Goal: Entertainment & Leisure: Browse casually

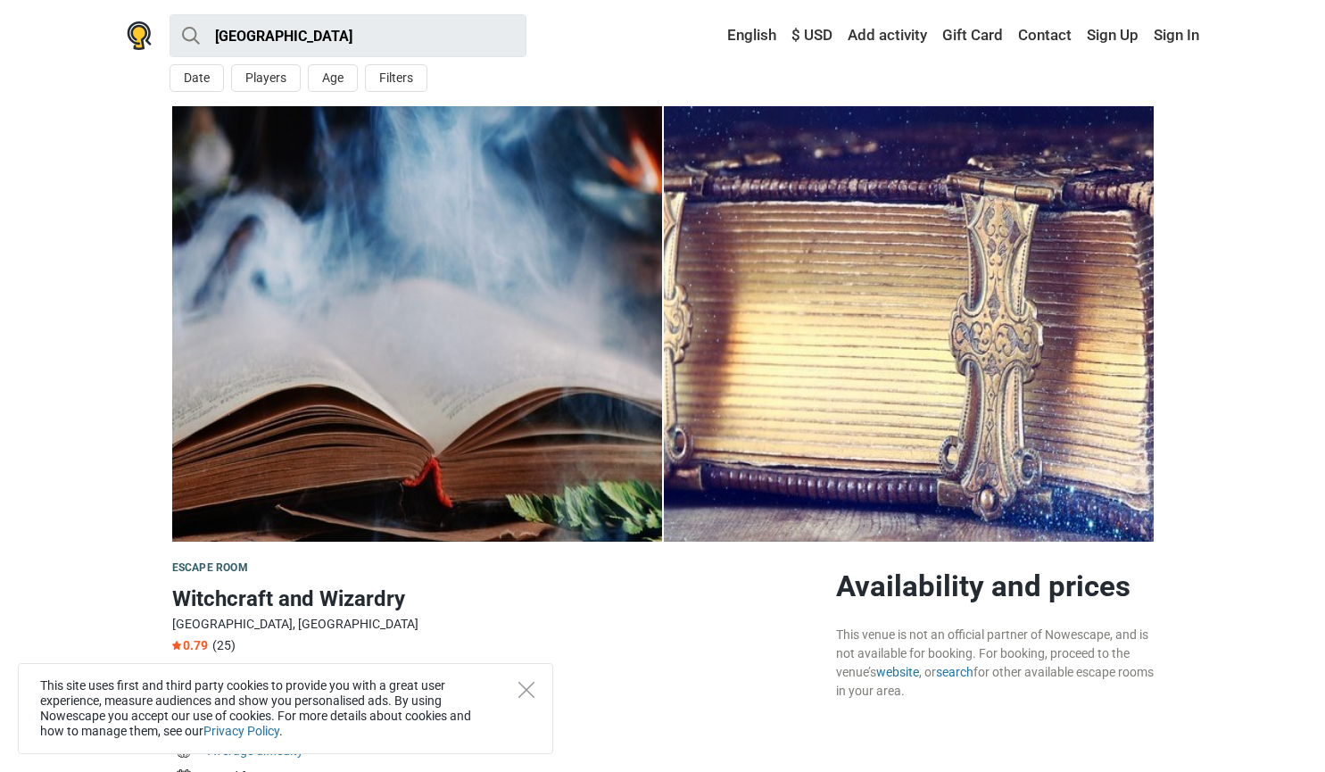
click at [252, 469] on img at bounding box center [417, 323] width 490 height 435
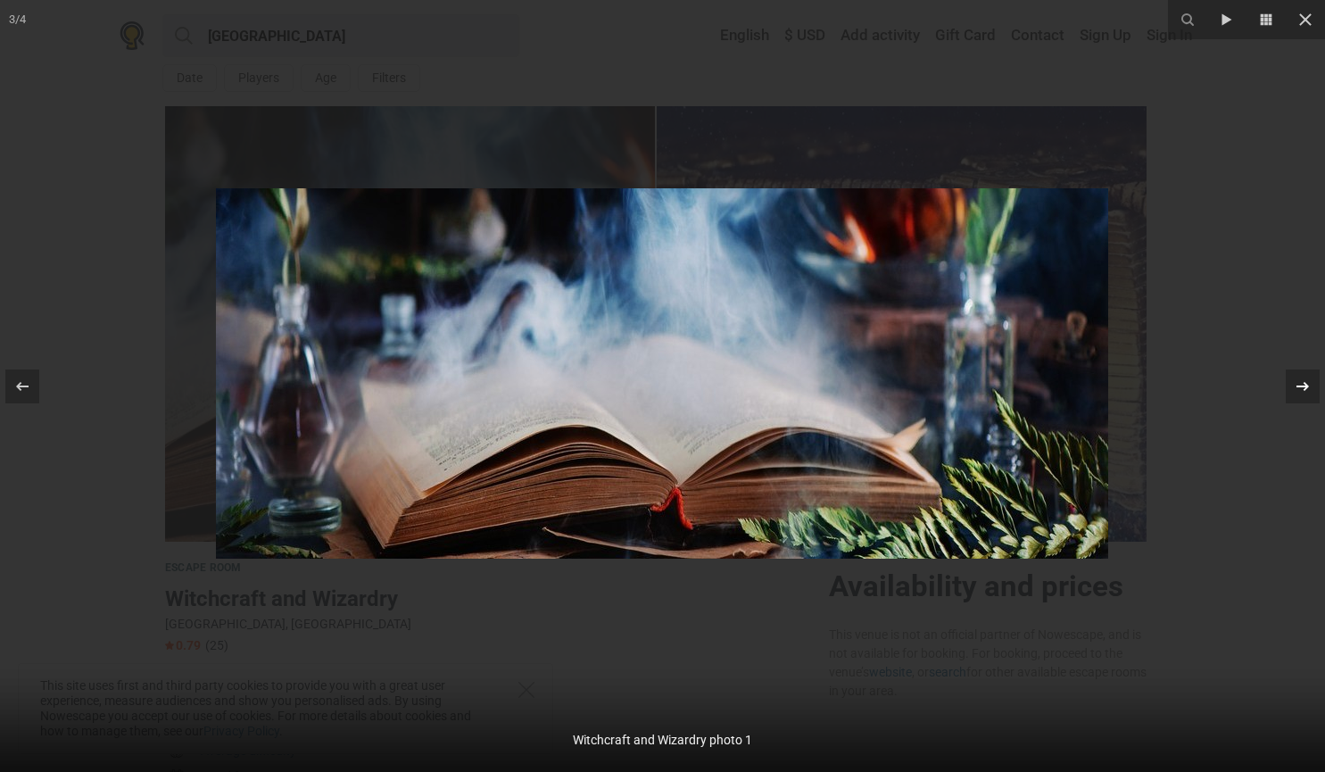
click at [1298, 383] on icon at bounding box center [1302, 386] width 21 height 21
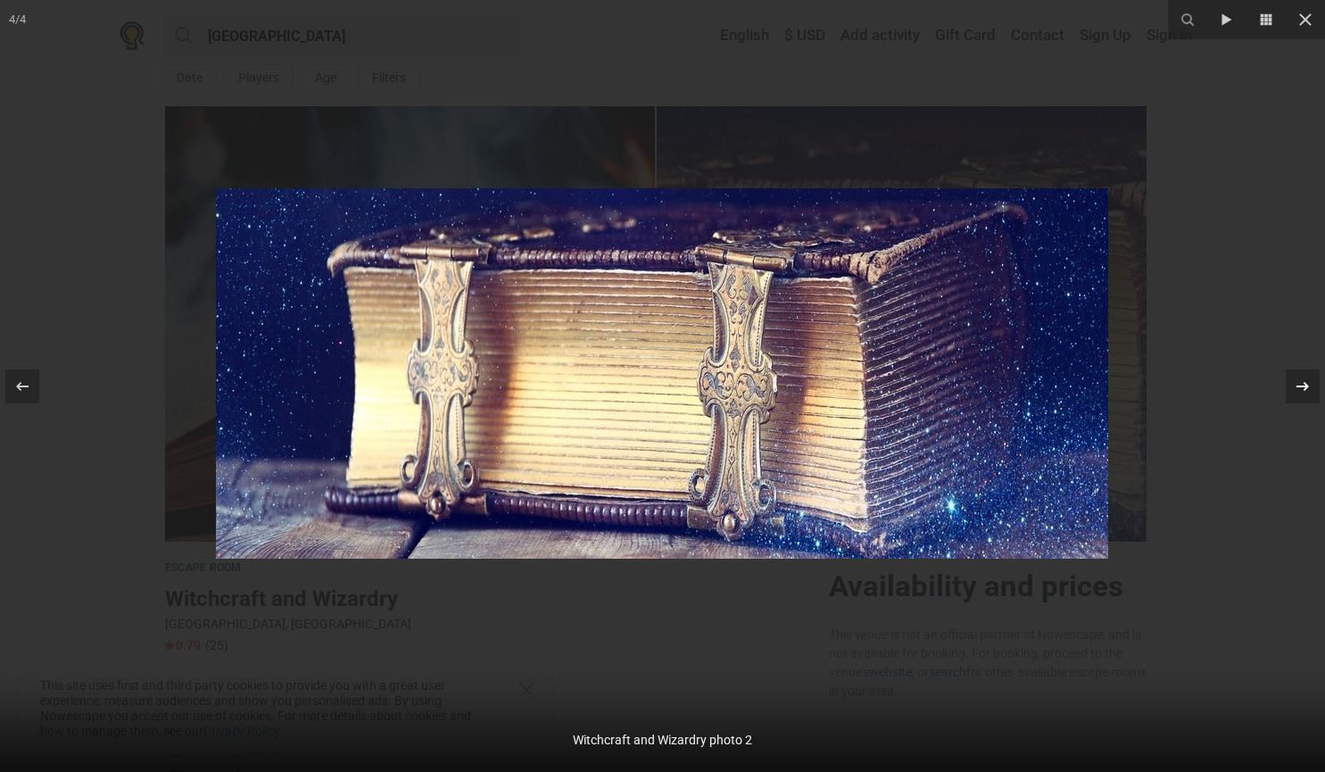
click at [1298, 383] on icon at bounding box center [1302, 386] width 21 height 21
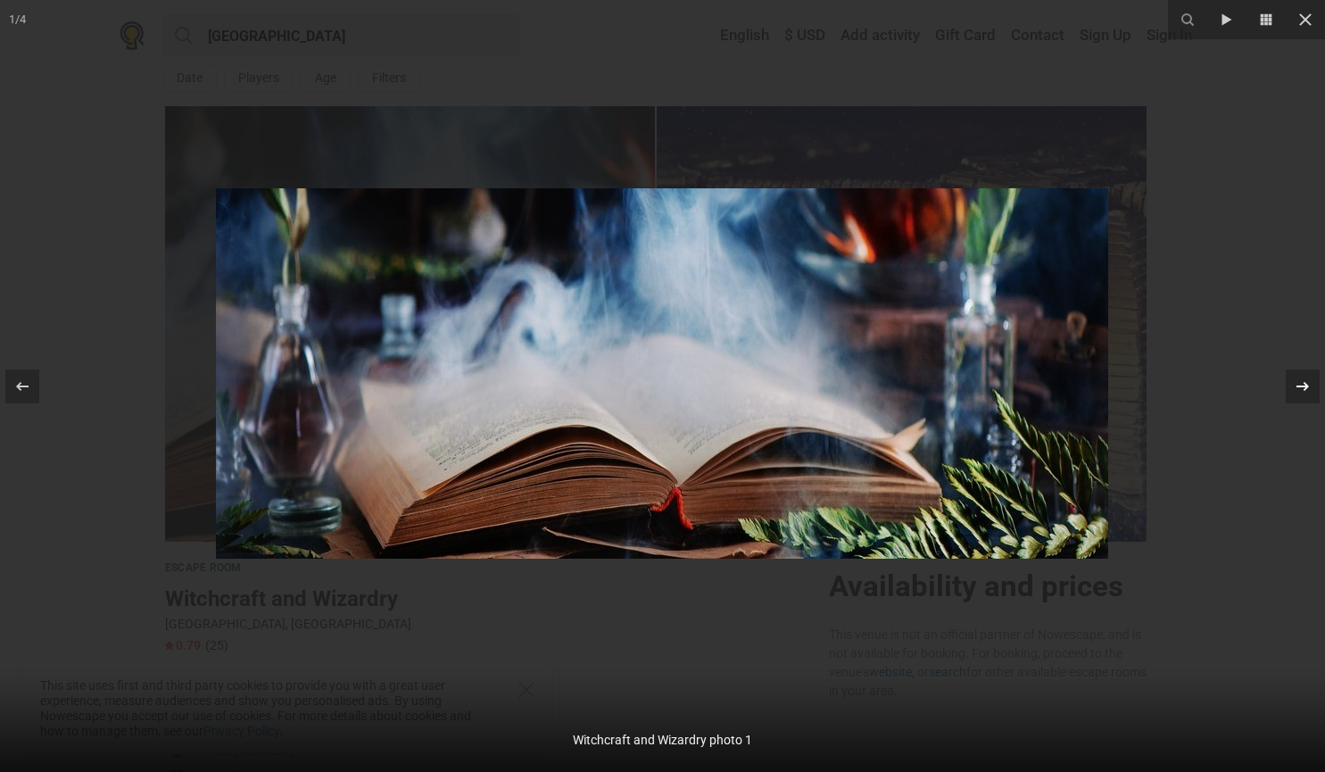
click at [1298, 383] on icon at bounding box center [1302, 386] width 21 height 21
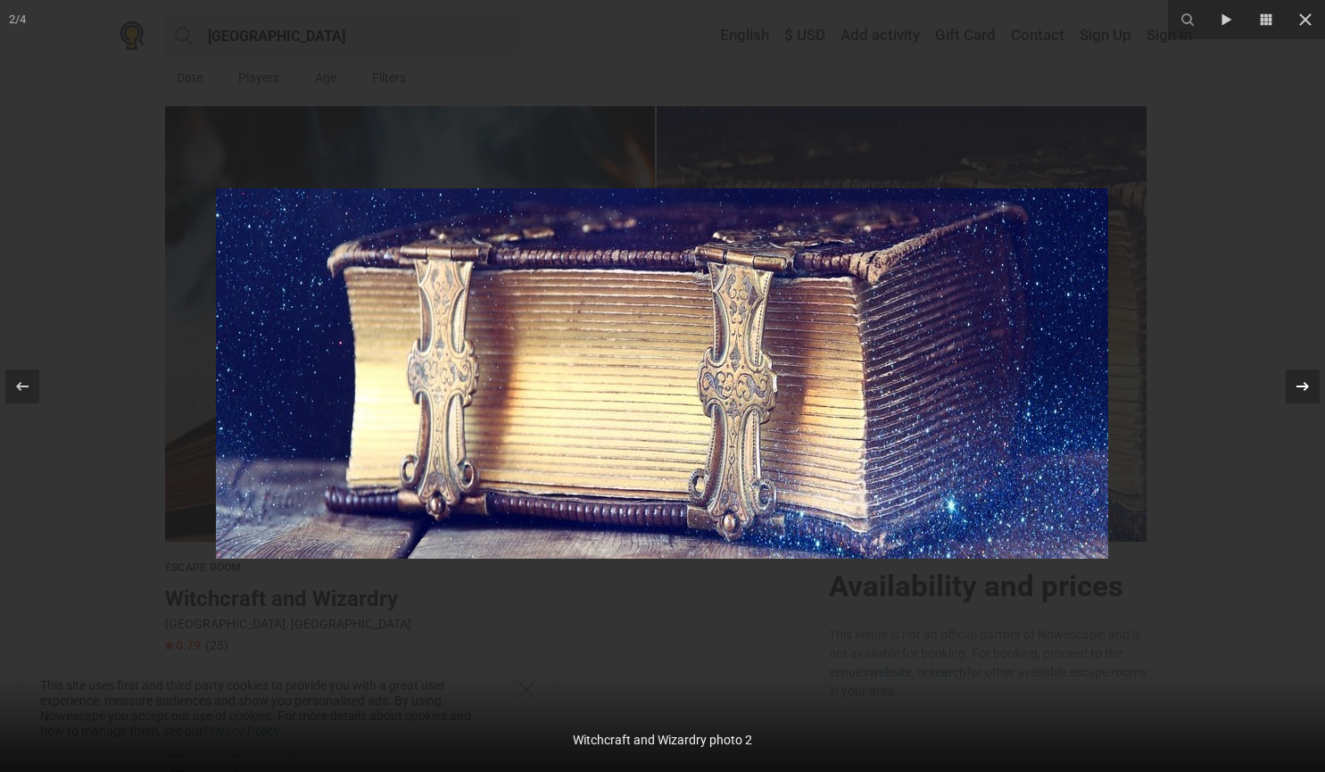
click at [1298, 383] on icon at bounding box center [1302, 386] width 21 height 21
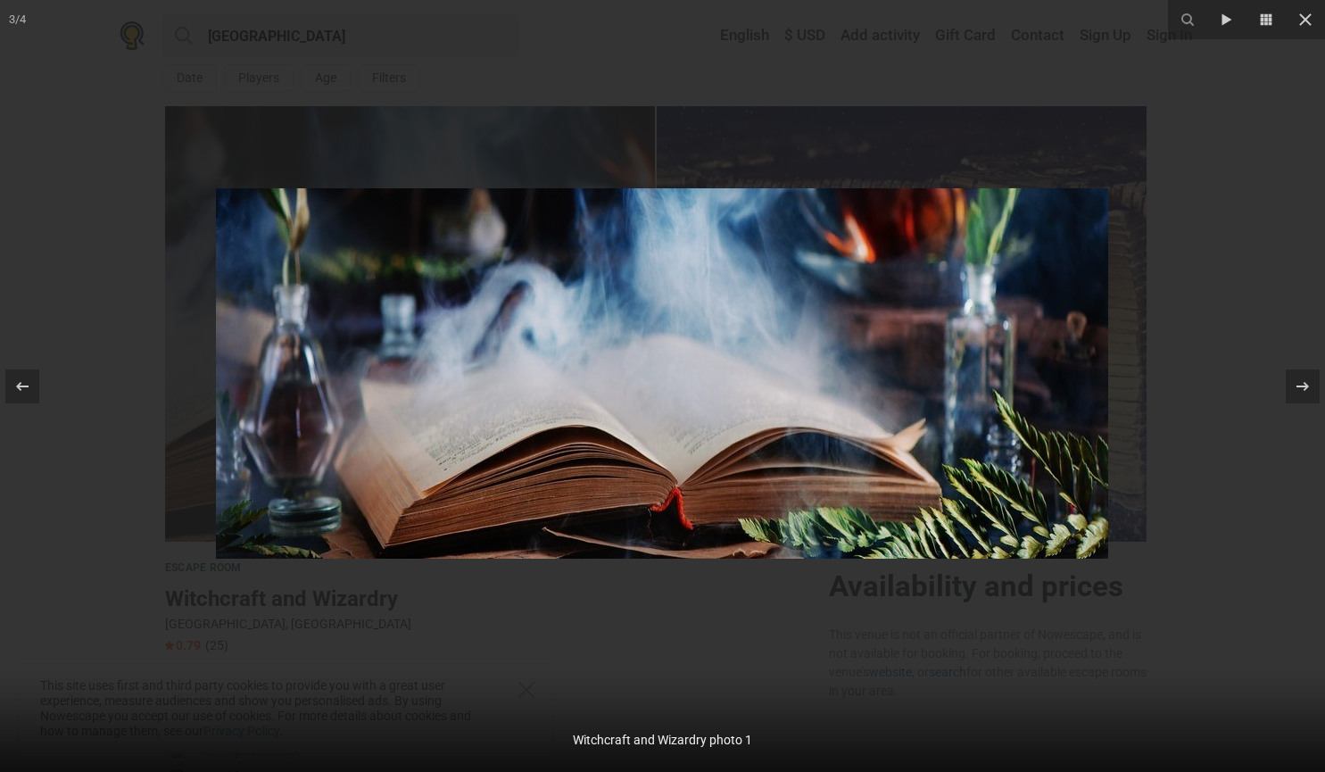
click at [1234, 452] on div at bounding box center [662, 386] width 1325 height 772
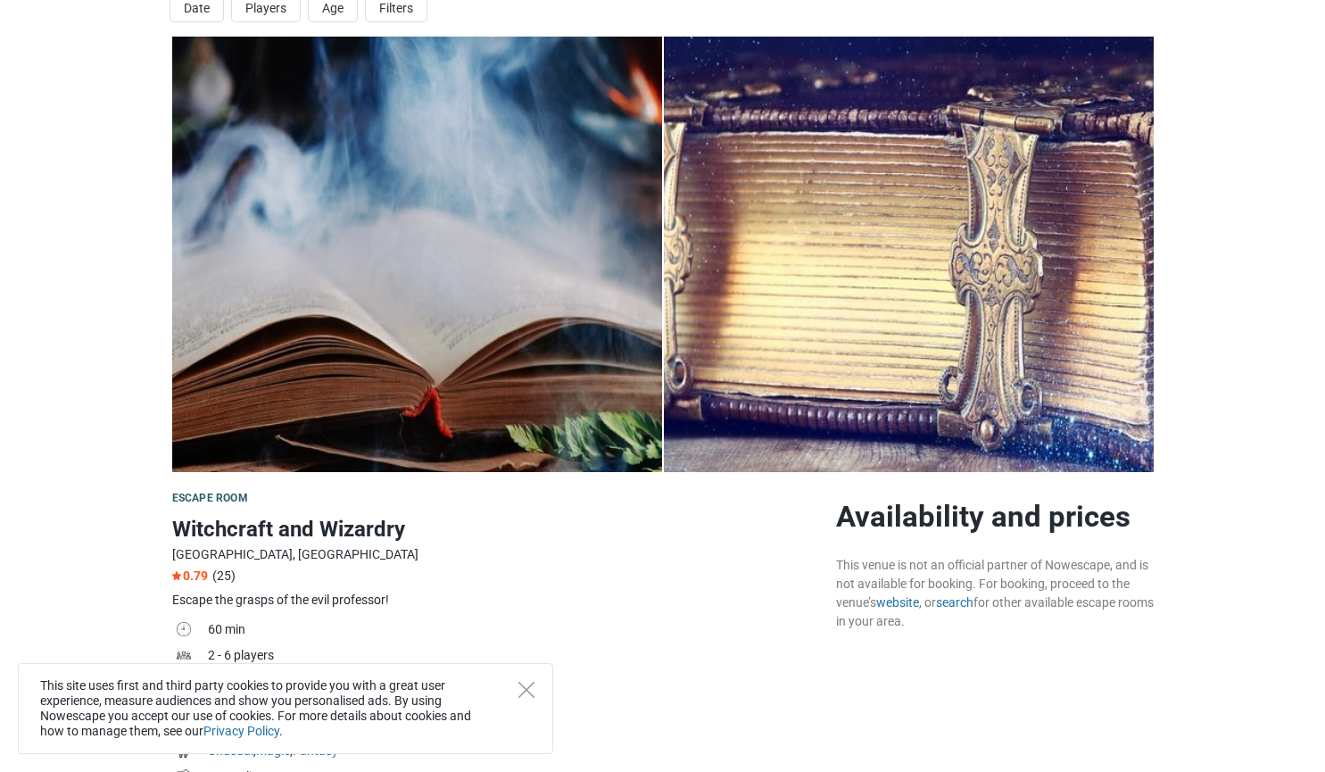
scroll to position [71, 0]
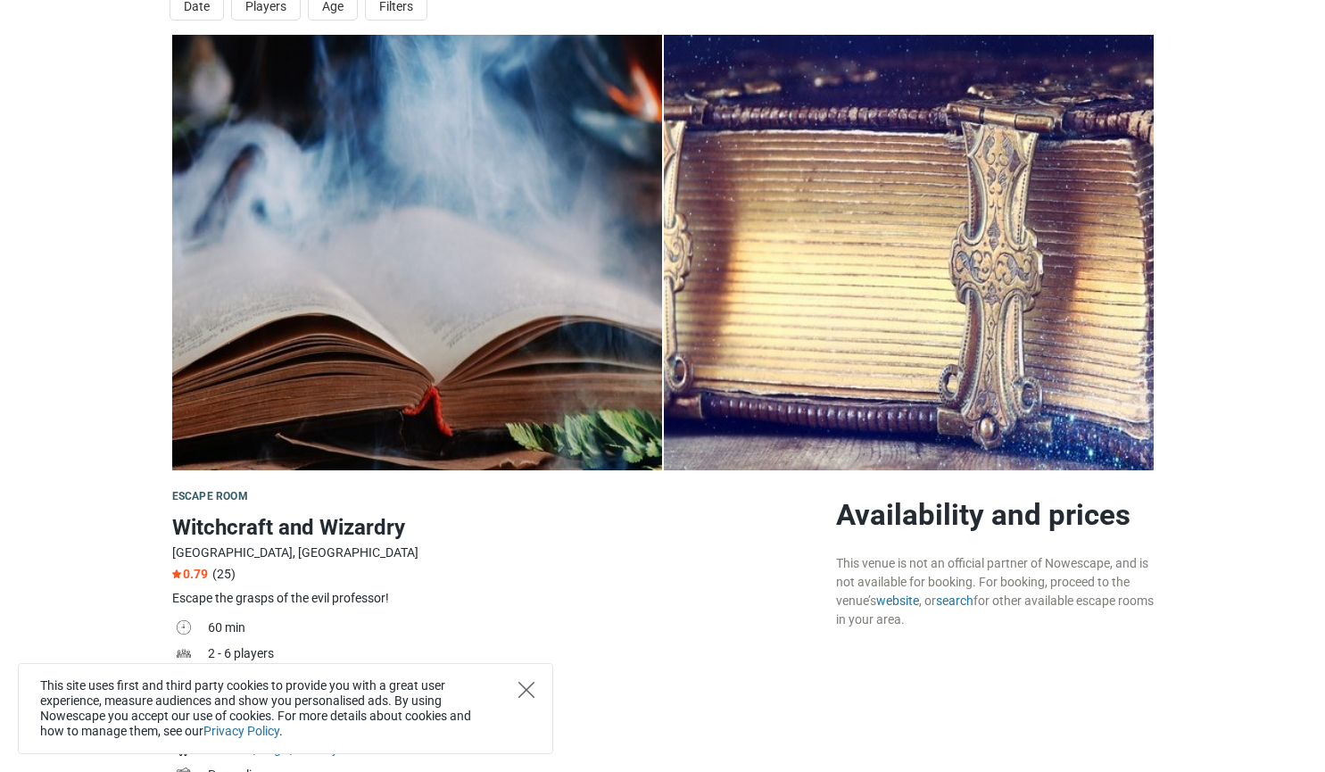
click at [525, 684] on icon "Close" at bounding box center [526, 690] width 16 height 16
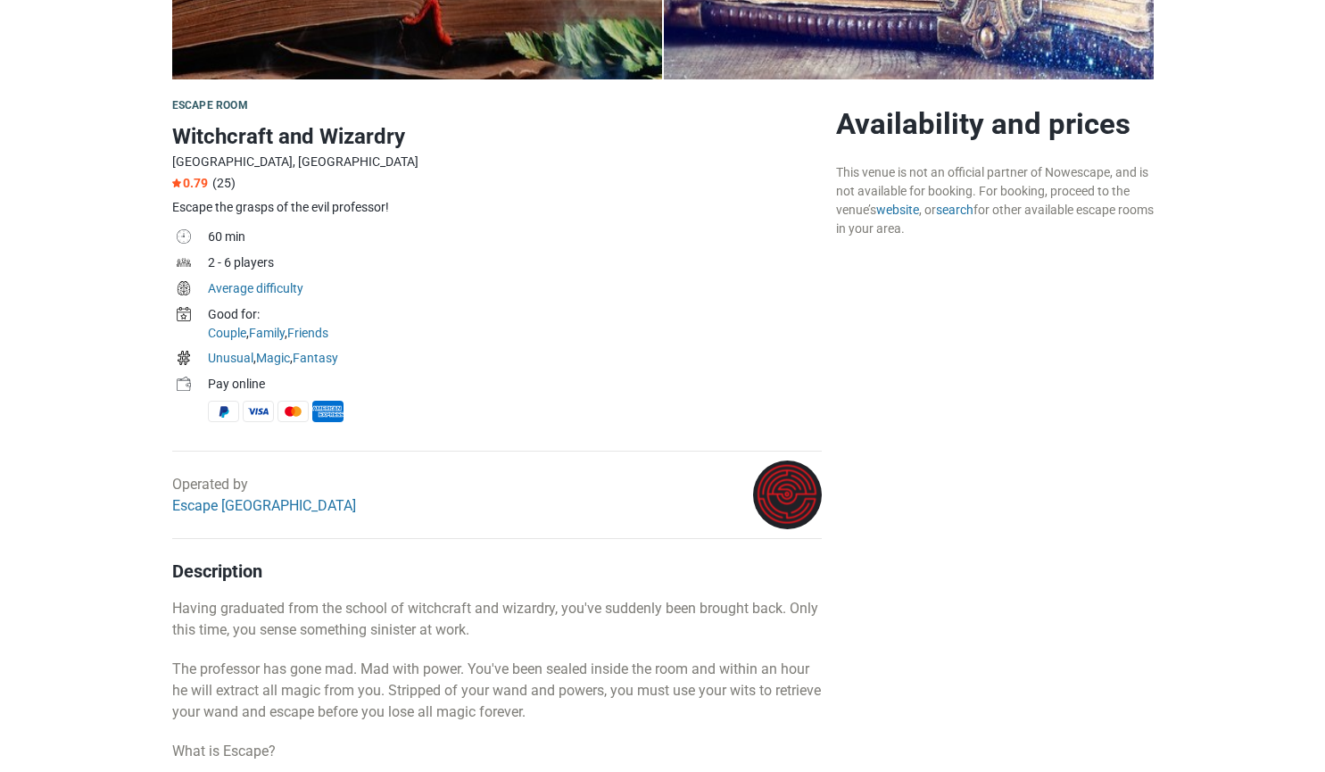
scroll to position [464, 0]
